Goal: Find specific fact: Find specific page/section

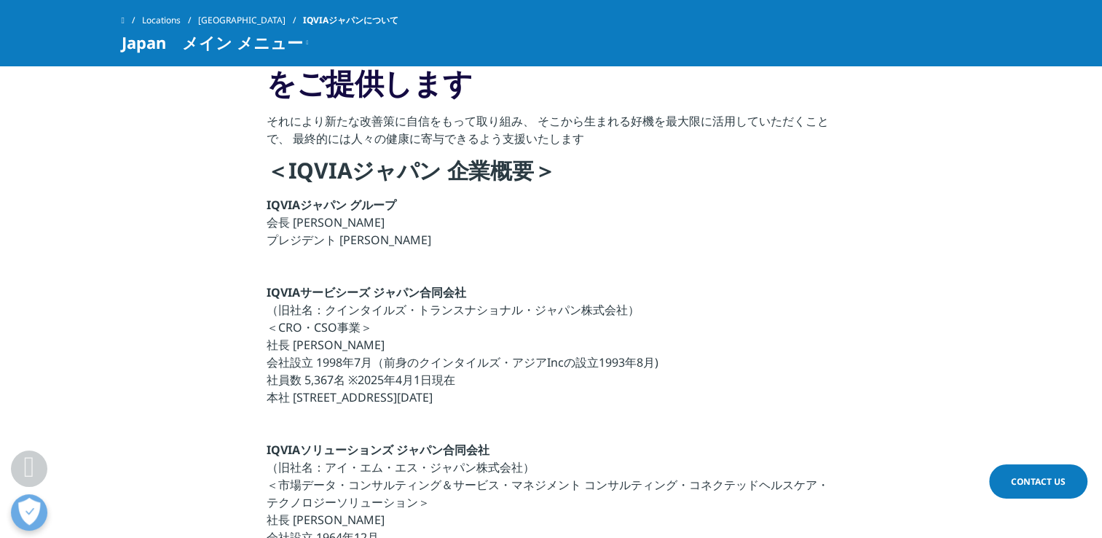
scroll to position [437, 0]
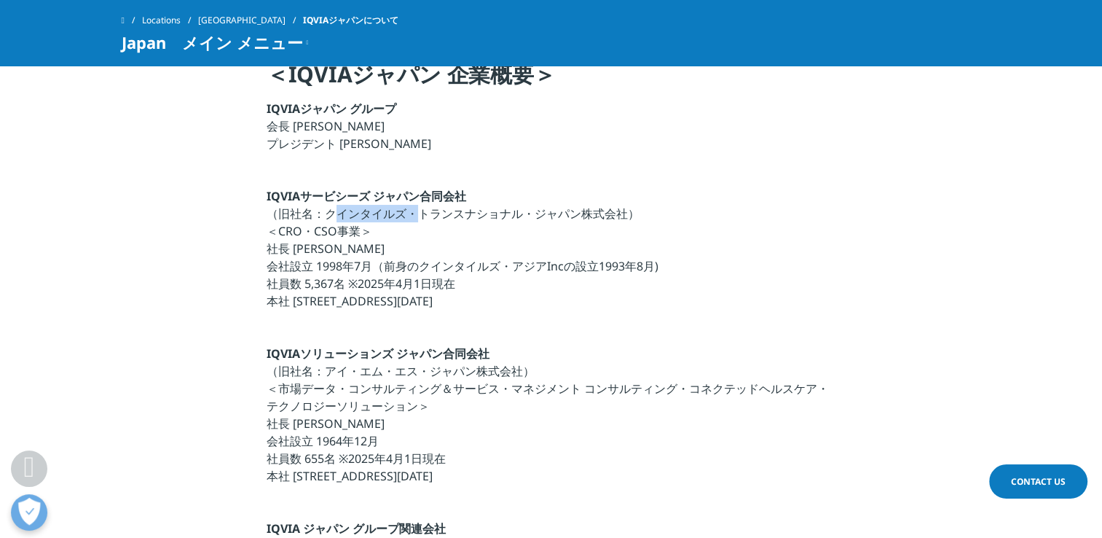
drag, startPoint x: 327, startPoint y: 213, endPoint x: 403, endPoint y: 216, distance: 75.8
click at [403, 216] on p "IQVIAサービシーズ ジャパン合同会社 （旧社名：クインタイルズ・トランスナショナル・ジャパン株式会社） ＜CRO・CSO事業＞ 社長 宇賀神 史彦 会社設…" at bounding box center [551, 252] width 569 height 131
copy p "クインタイルズ"
click at [596, 191] on p "IQVIAサービシーズ ジャパン合同会社 （旧社名：クインタイルズ・トランスナショナル・ジャパン株式会社） ＜CRO・CSO事業＞ 社長 宇賀神 史彦 会社設…" at bounding box center [551, 252] width 569 height 131
drag, startPoint x: 299, startPoint y: 245, endPoint x: 342, endPoint y: 244, distance: 43.0
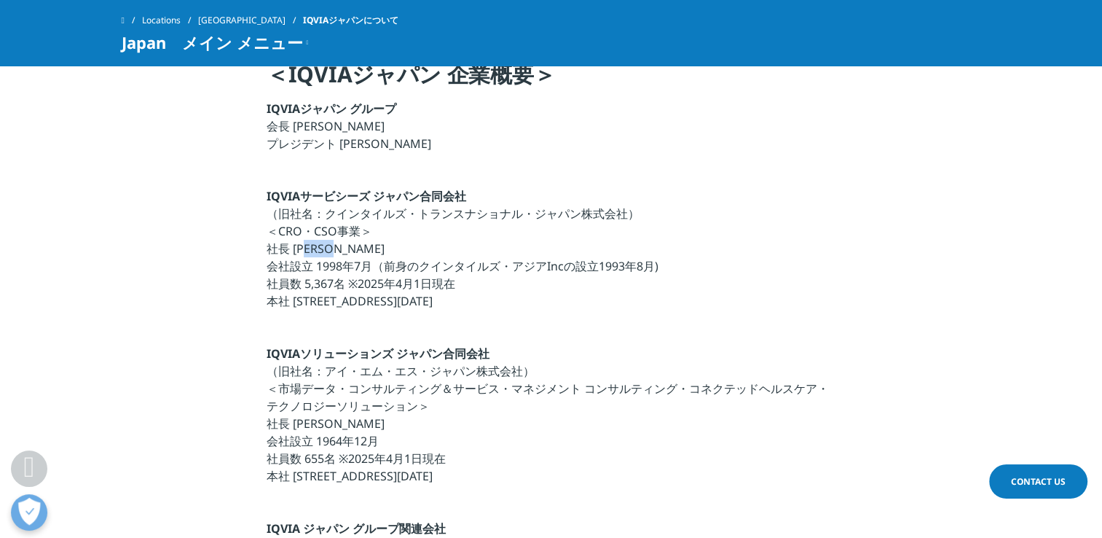
click at [342, 244] on p "IQVIAサービシーズ ジャパン合同会社 （旧社名：クインタイルズ・トランスナショナル・ジャパン株式会社） ＜CRO・CSO事業＞ 社長 宇賀神 史彦 会社設…" at bounding box center [551, 252] width 569 height 131
click at [311, 249] on p "IQVIAサービシーズ ジャパン合同会社 （旧社名：クインタイルズ・トランスナショナル・ジャパン株式会社） ＜CRO・CSO事業＞ 社長 宇賀神 史彦 会社設…" at bounding box center [551, 252] width 569 height 131
drag, startPoint x: 291, startPoint y: 249, endPoint x: 355, endPoint y: 242, distance: 64.5
click at [355, 242] on p "IQVIAサービシーズ ジャパン合同会社 （旧社名：クインタイルズ・トランスナショナル・ジャパン株式会社） ＜CRO・CSO事業＞ 社長 宇賀神 史彦 会社設…" at bounding box center [551, 252] width 569 height 131
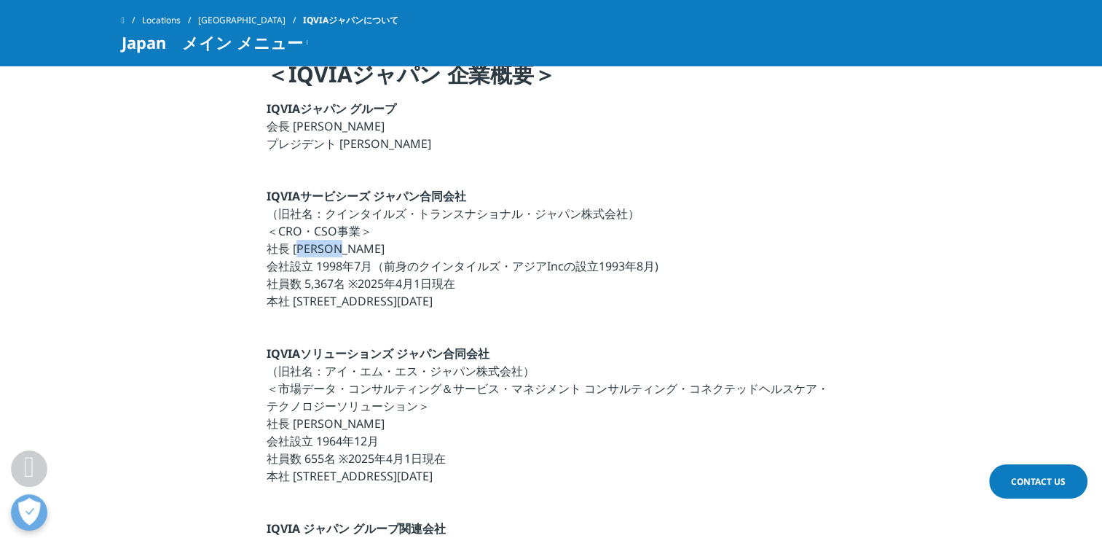
copy p "[PERSON_NAME]"
click at [409, 239] on p "IQVIAサービシーズ ジャパン合同会社 （旧社名：クインタイルズ・トランスナショナル・ジャパン株式会社） ＜CRO・CSO事業＞ 社長 宇賀神 史彦 会社設…" at bounding box center [551, 252] width 569 height 131
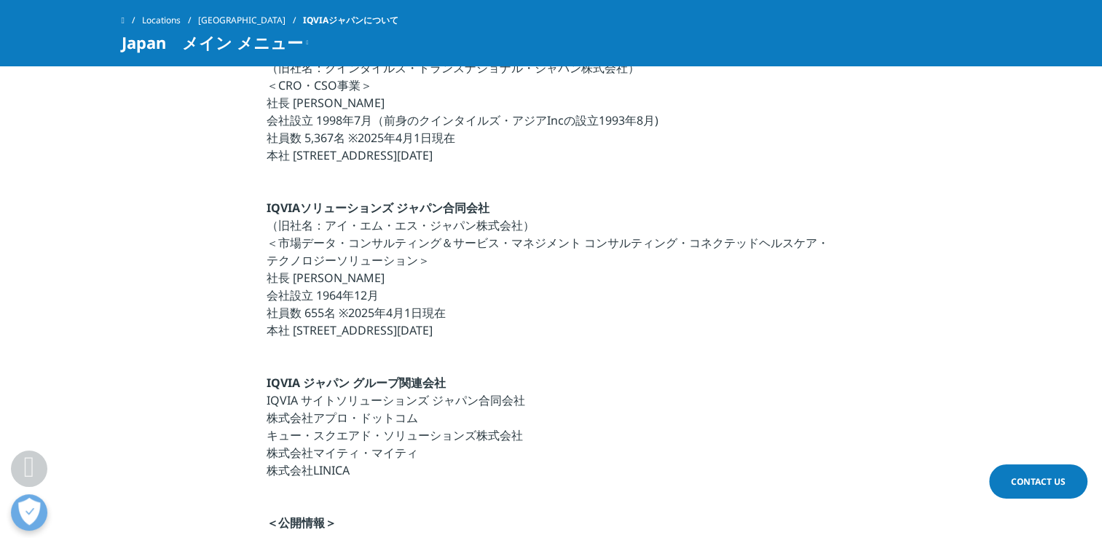
scroll to position [510, 0]
